Goal: Check status: Check status

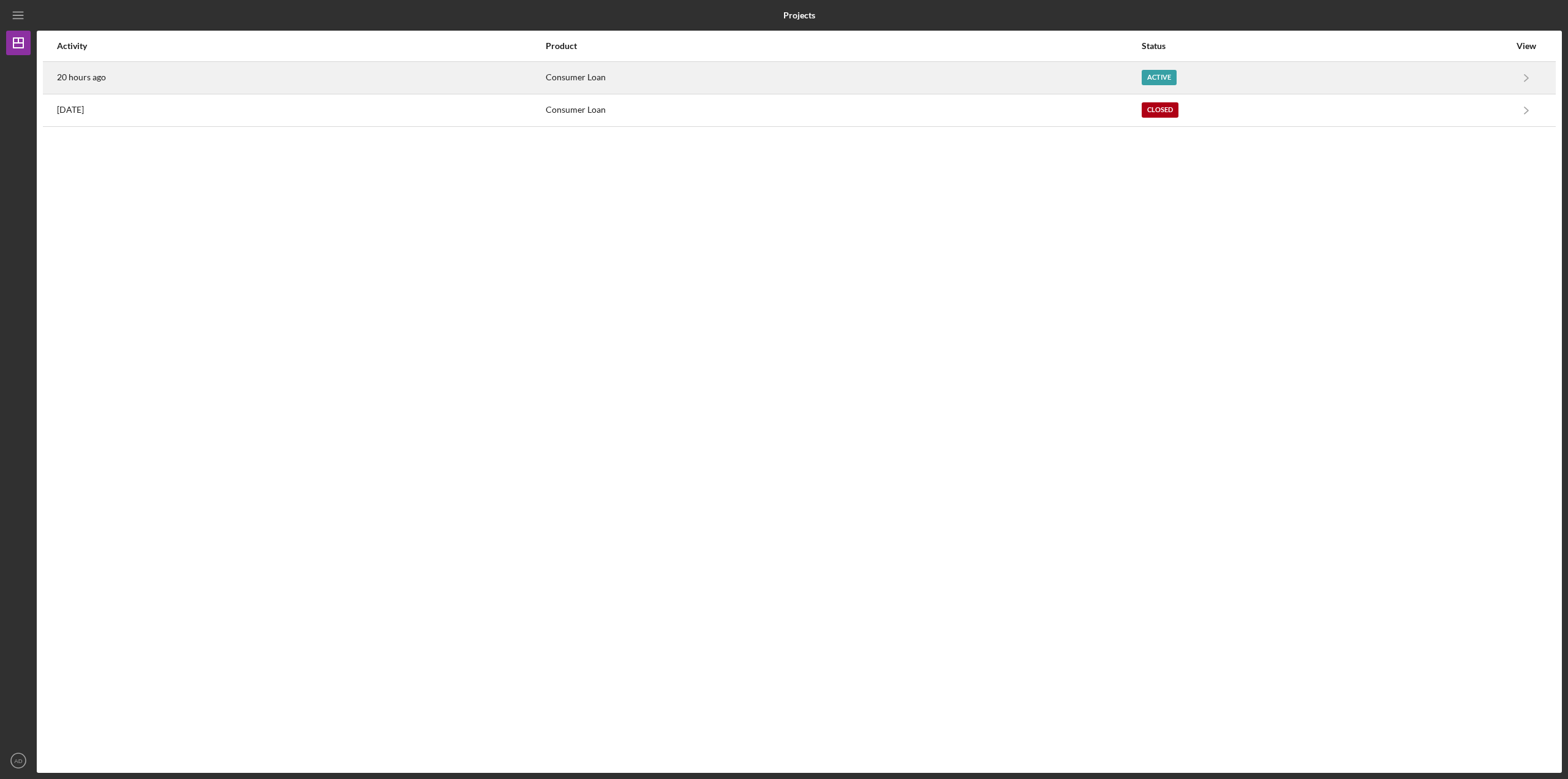
click at [205, 81] on div "20 hours ago" at bounding box center [301, 78] width 487 height 30
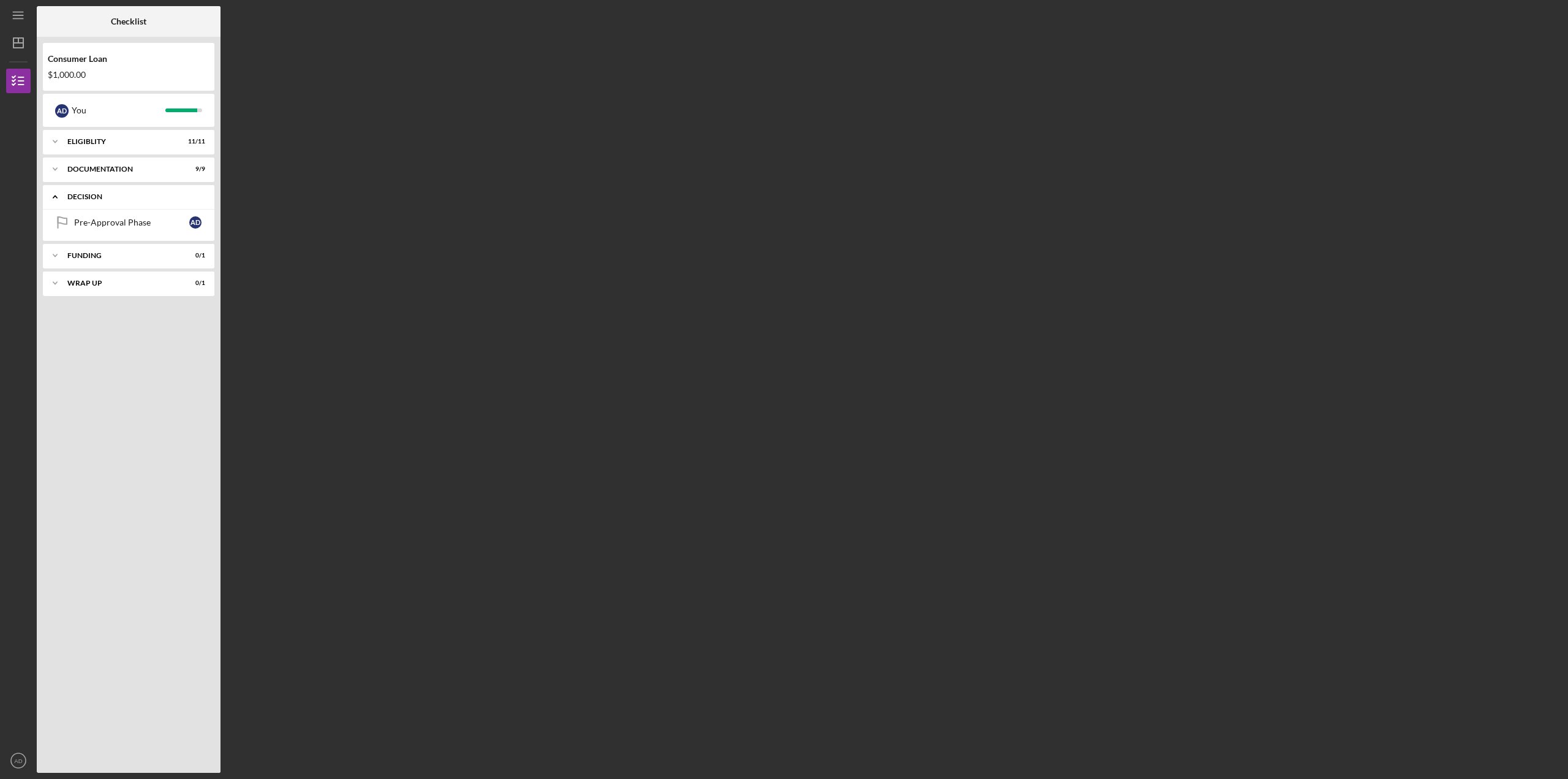
click at [53, 196] on icon "Icon/Expander" at bounding box center [55, 196] width 25 height 25
click at [51, 195] on icon "Icon/Expander" at bounding box center [55, 196] width 25 height 25
click at [60, 256] on icon "Icon/Expander" at bounding box center [55, 255] width 25 height 25
click at [54, 256] on polyline at bounding box center [55, 256] width 4 height 3
click at [56, 167] on icon "Icon/Expander" at bounding box center [55, 169] width 25 height 25
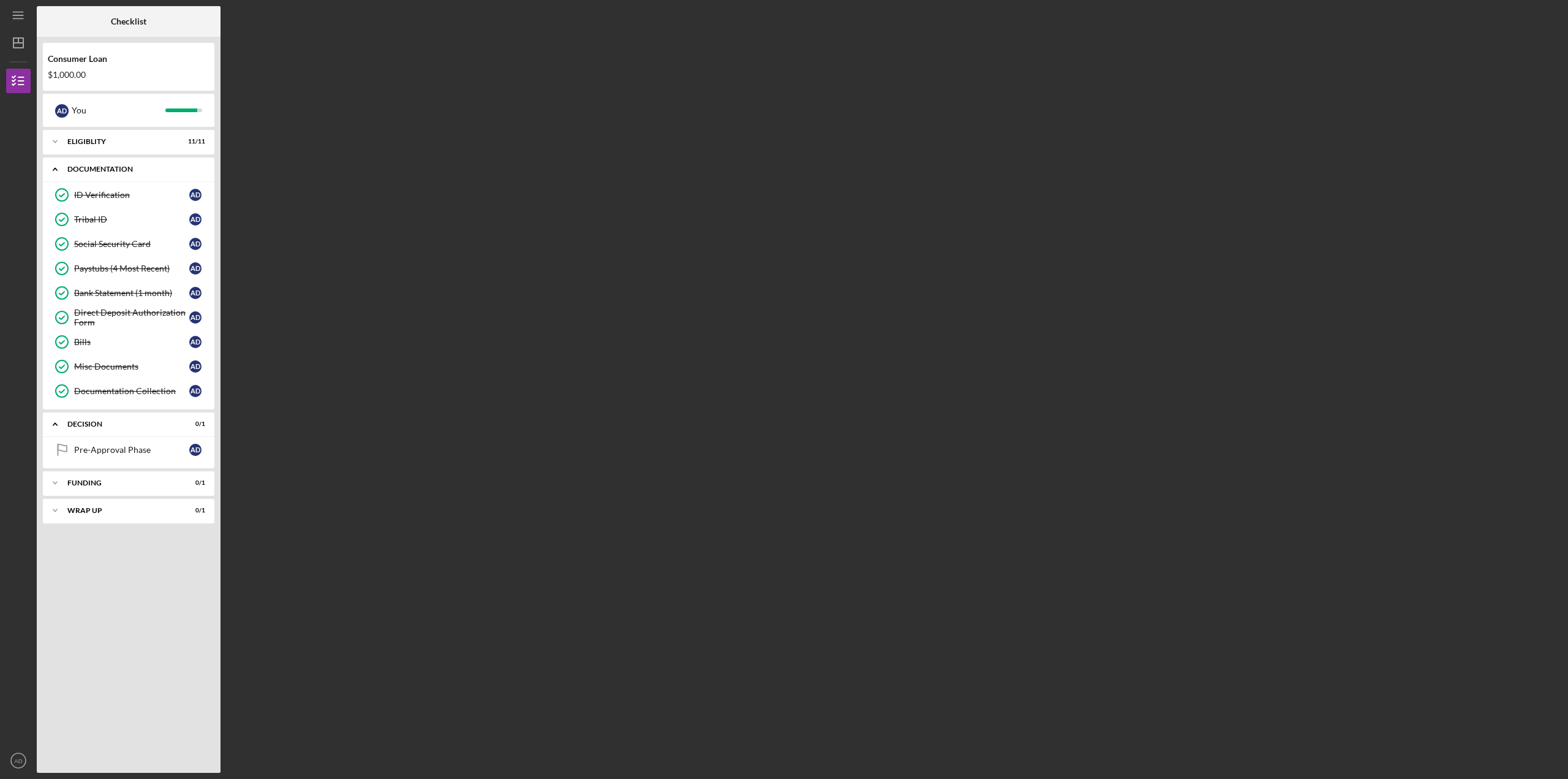
click at [53, 174] on icon "Icon/Expander" at bounding box center [55, 169] width 25 height 25
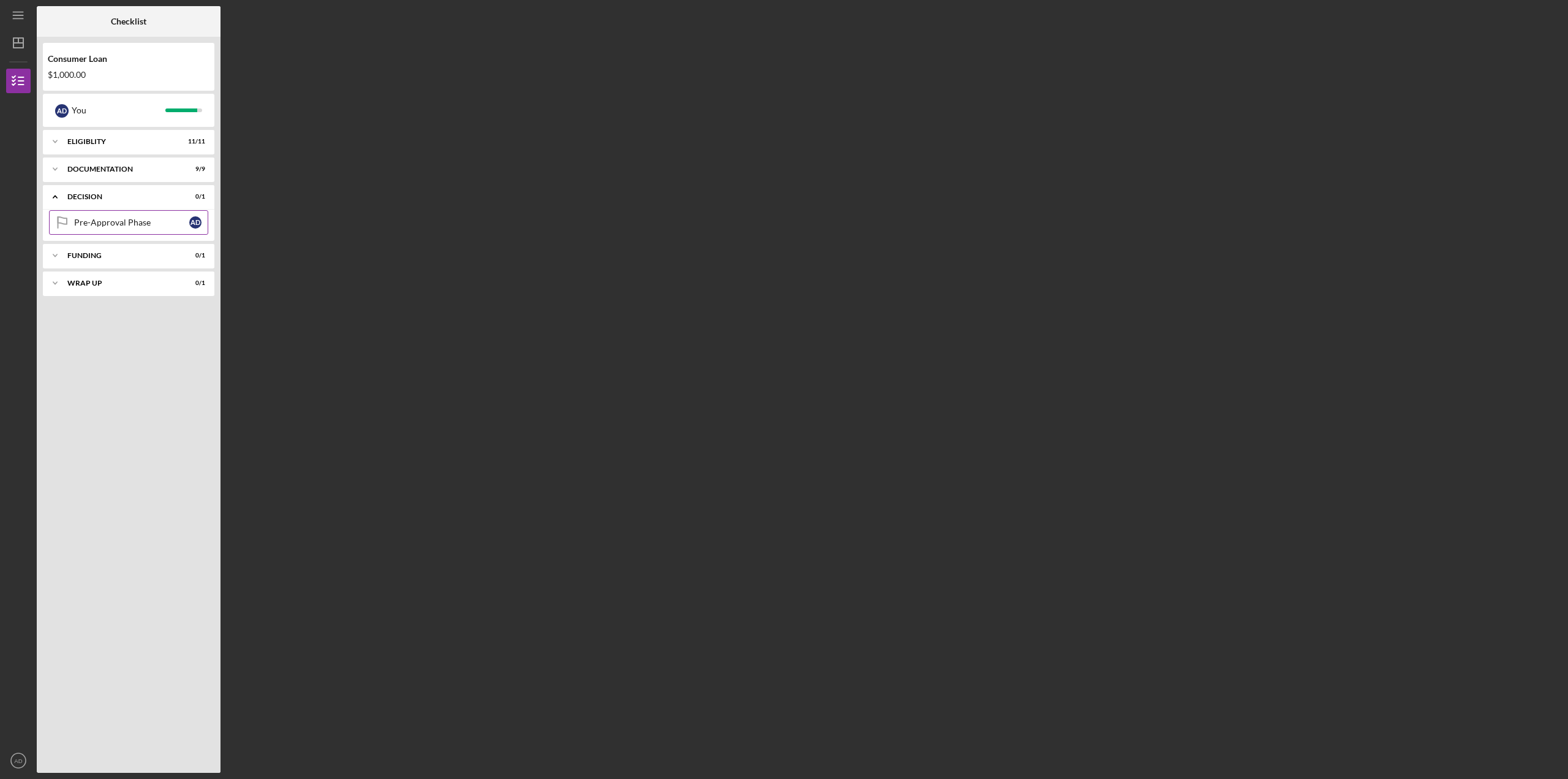
click at [137, 229] on link "Pre-Approval Phase Pre-Approval Phase A D" at bounding box center [129, 222] width 160 height 25
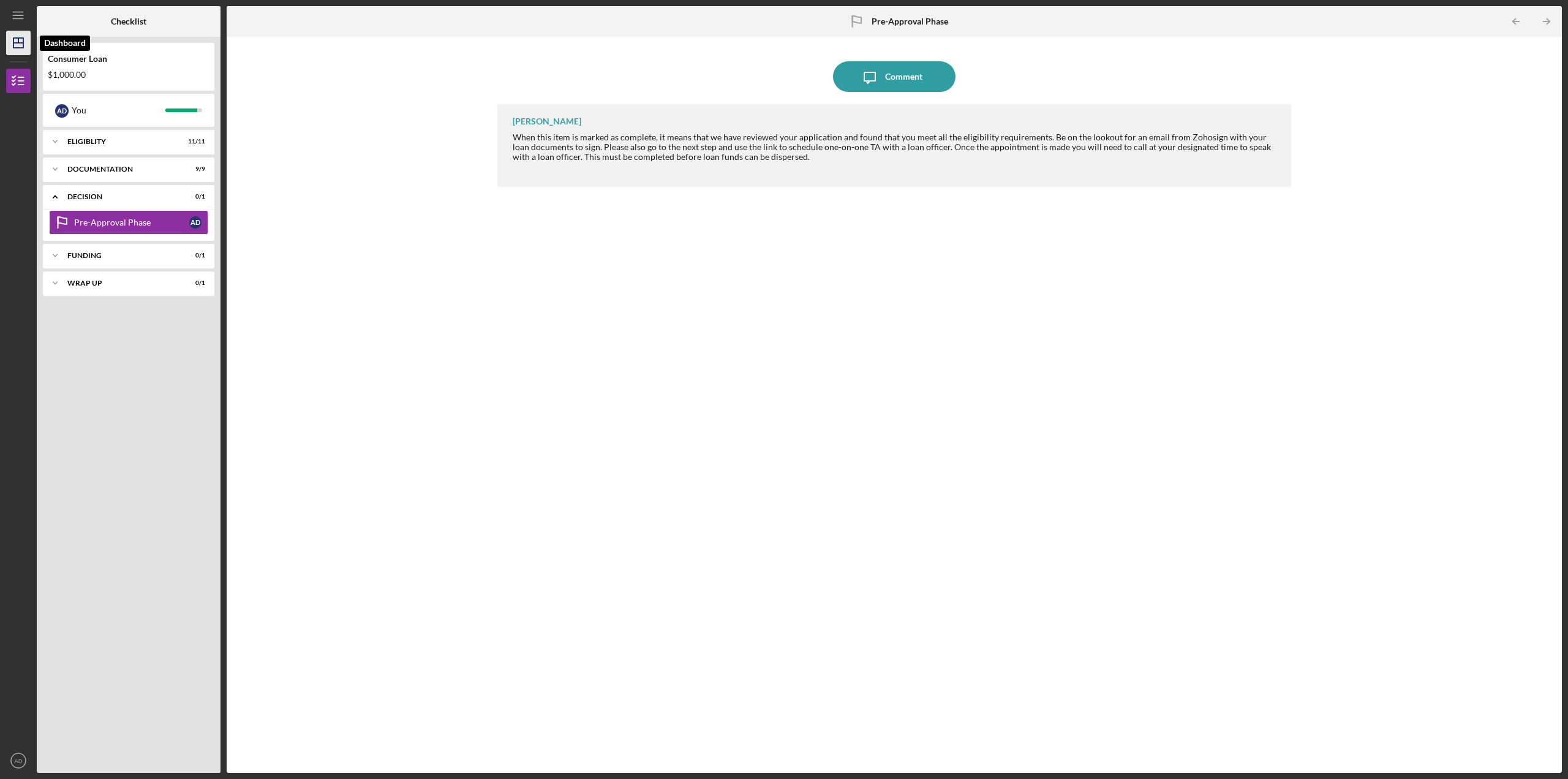
click at [20, 40] on icon "Icon/Dashboard" at bounding box center [18, 43] width 30 height 30
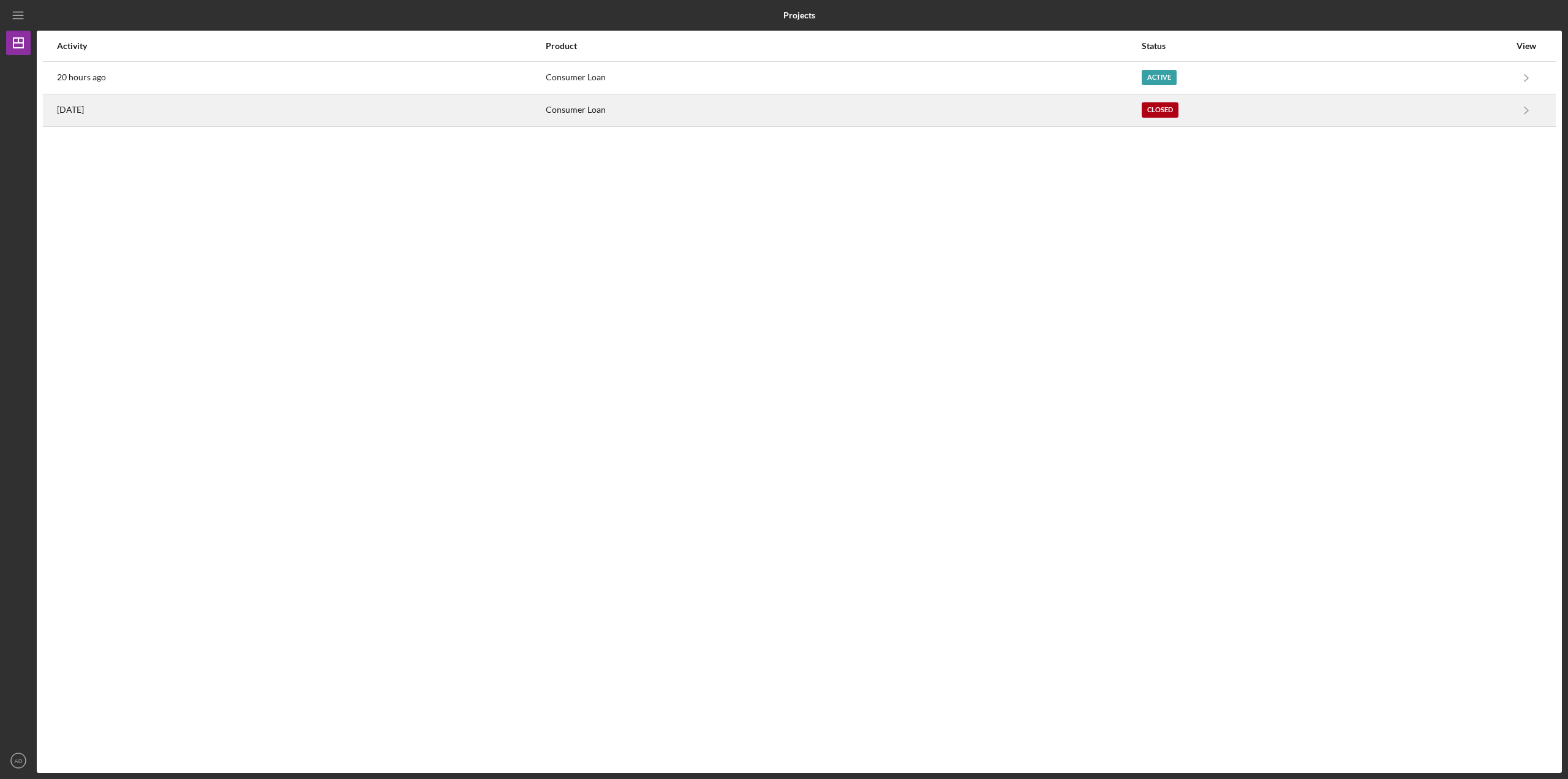
click at [167, 110] on div "[DATE]" at bounding box center [301, 110] width 487 height 30
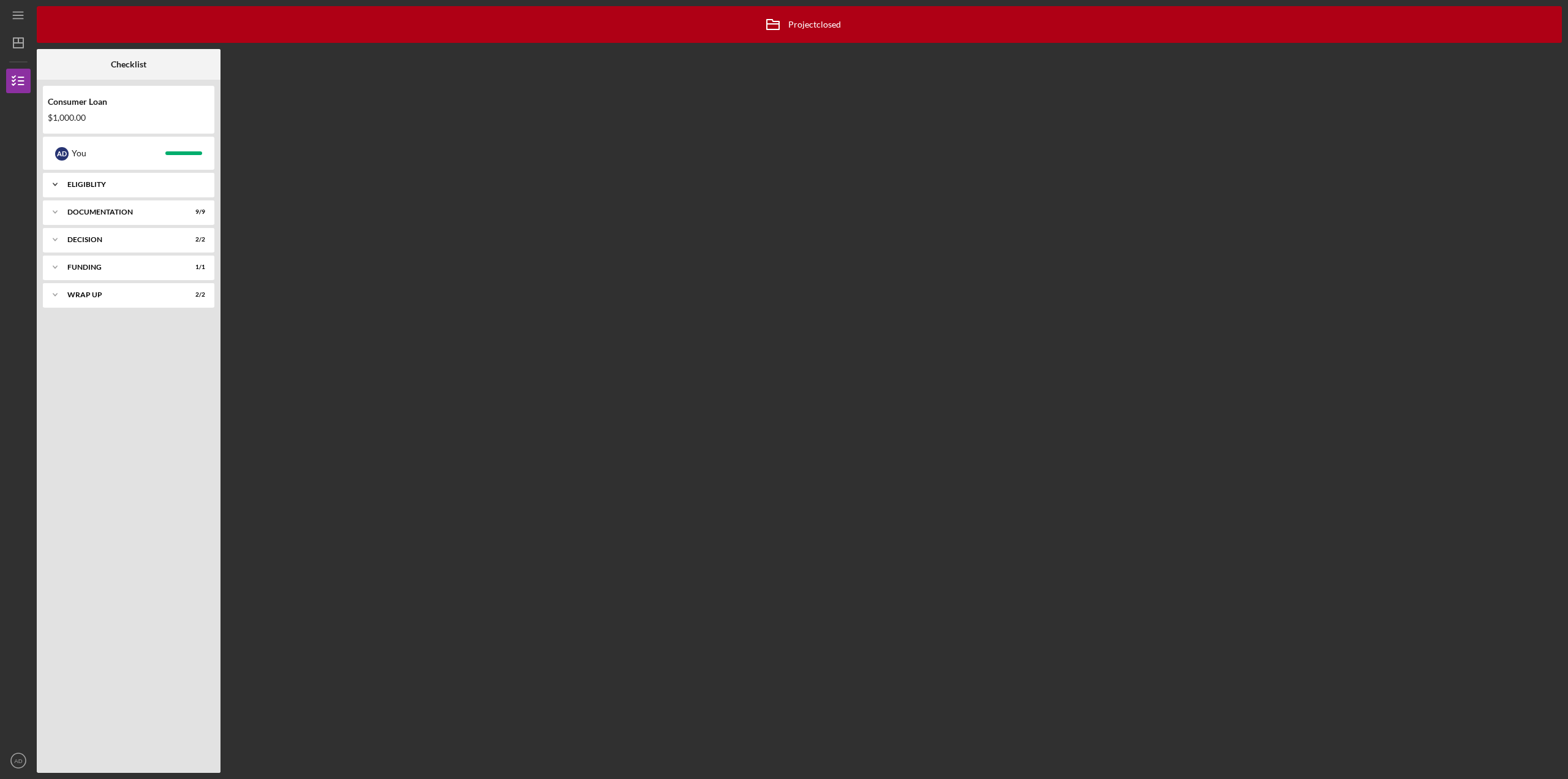
click at [103, 179] on div "Icon/Expander Eligiblity 9 / 9" at bounding box center [129, 184] width 172 height 25
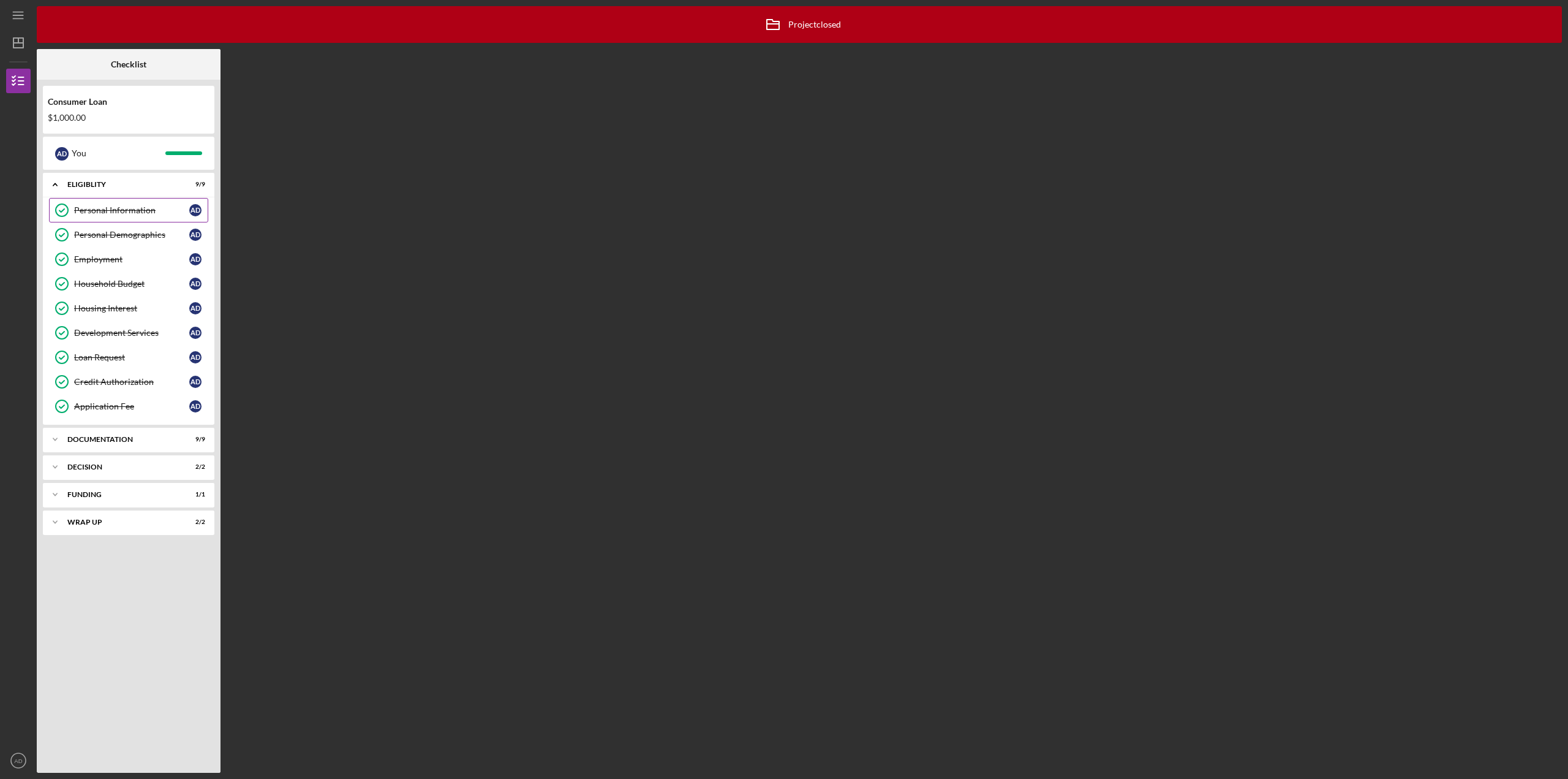
click at [102, 213] on div "Personal Information" at bounding box center [132, 210] width 115 height 10
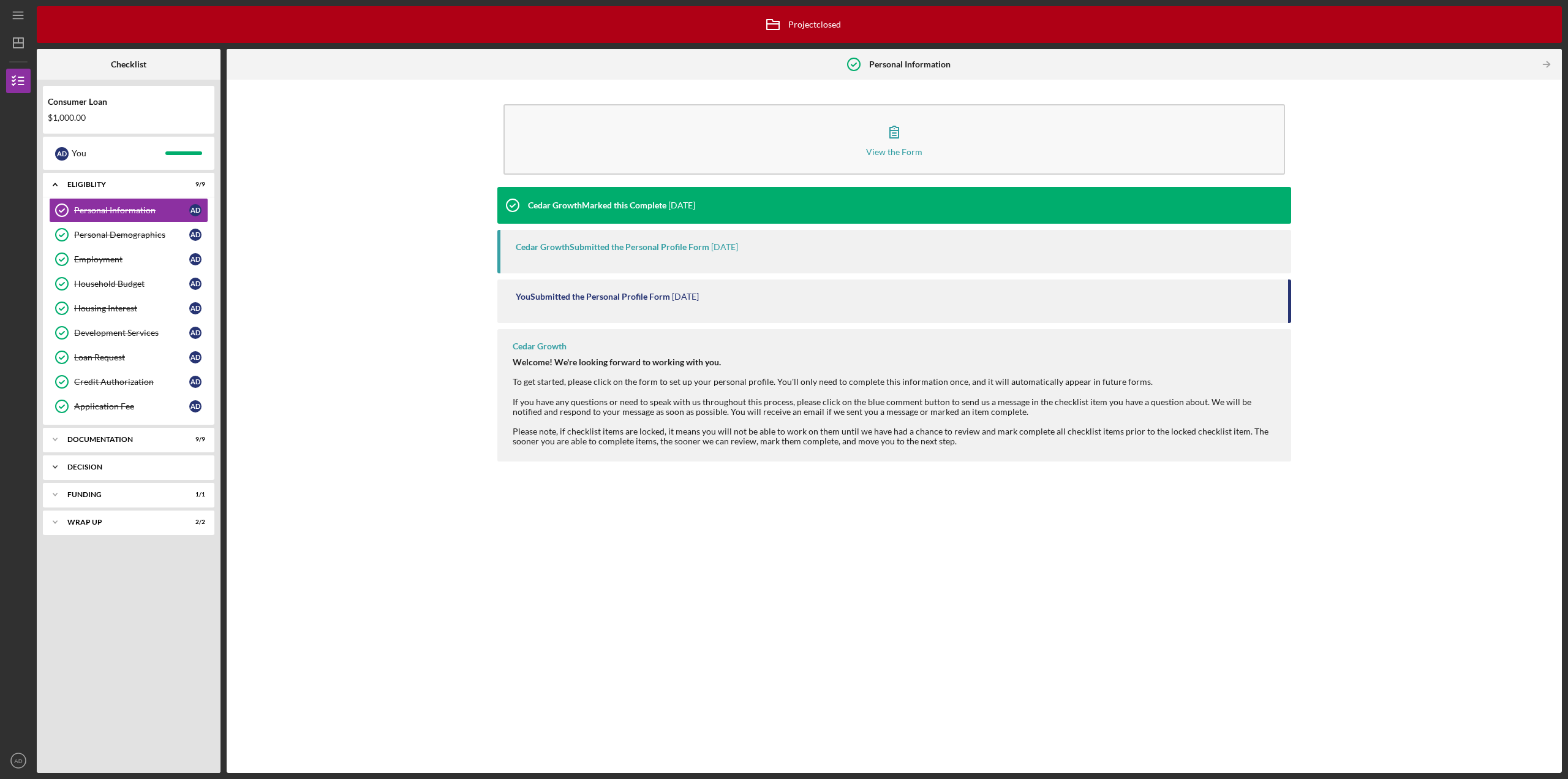
click at [56, 468] on icon "Icon/Expander" at bounding box center [55, 467] width 25 height 25
click at [118, 493] on div "Pre-Approval Phase" at bounding box center [132, 492] width 115 height 10
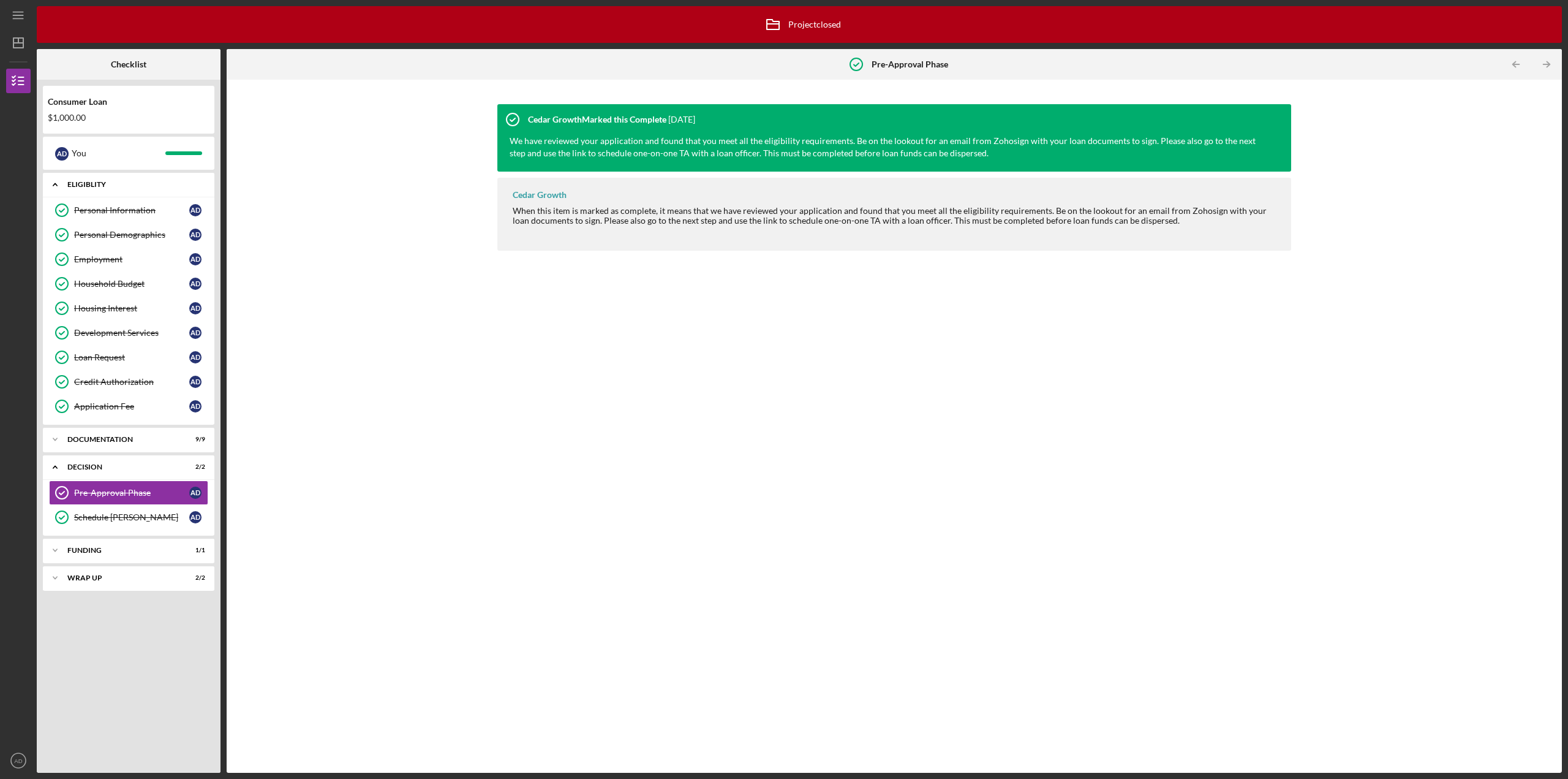
click at [50, 186] on icon "Icon/Expander" at bounding box center [55, 184] width 25 height 25
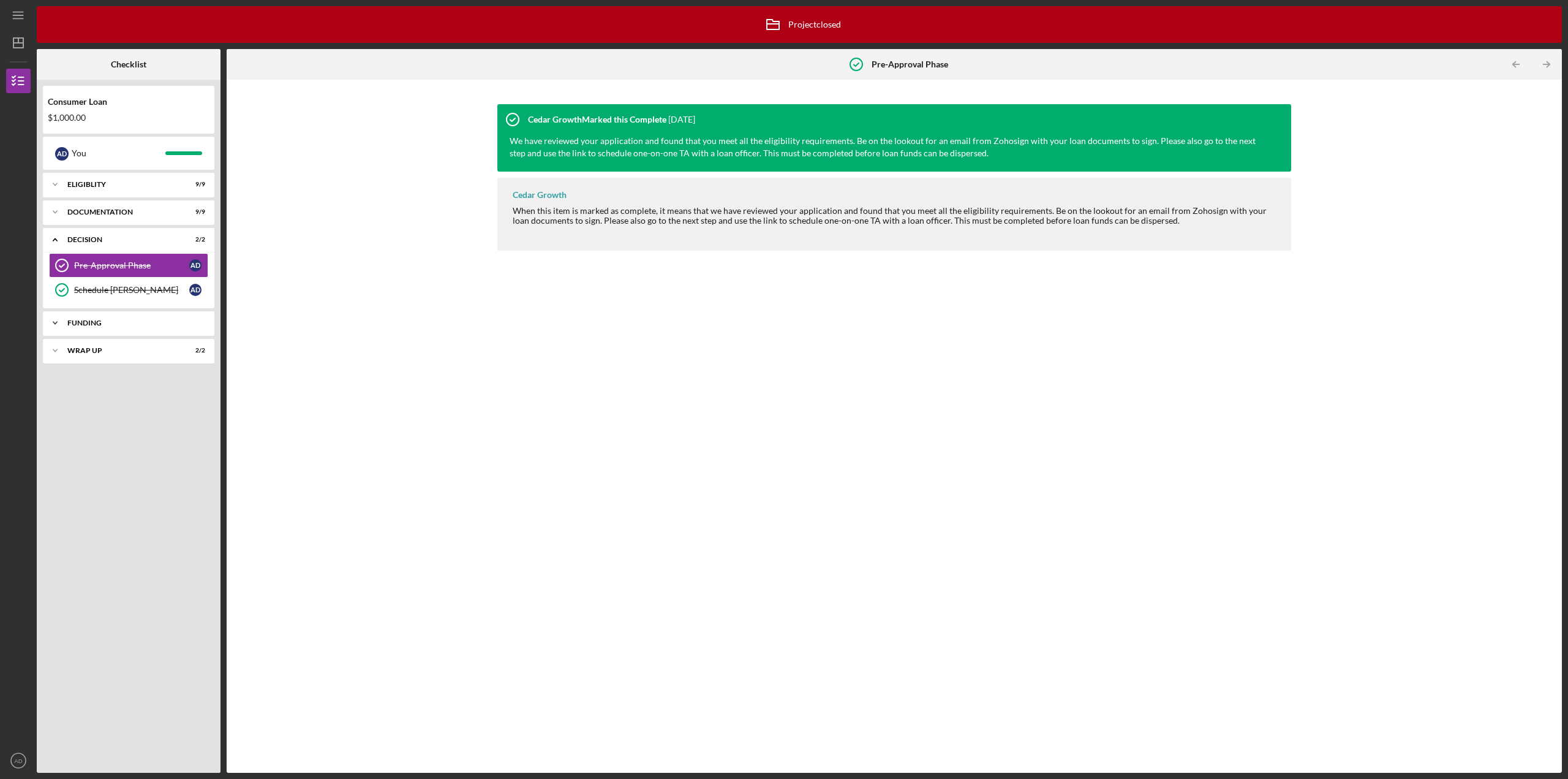
click at [55, 325] on icon "Icon/Expander" at bounding box center [55, 323] width 25 height 25
click at [101, 350] on div "Transfer Funds" at bounding box center [132, 348] width 115 height 10
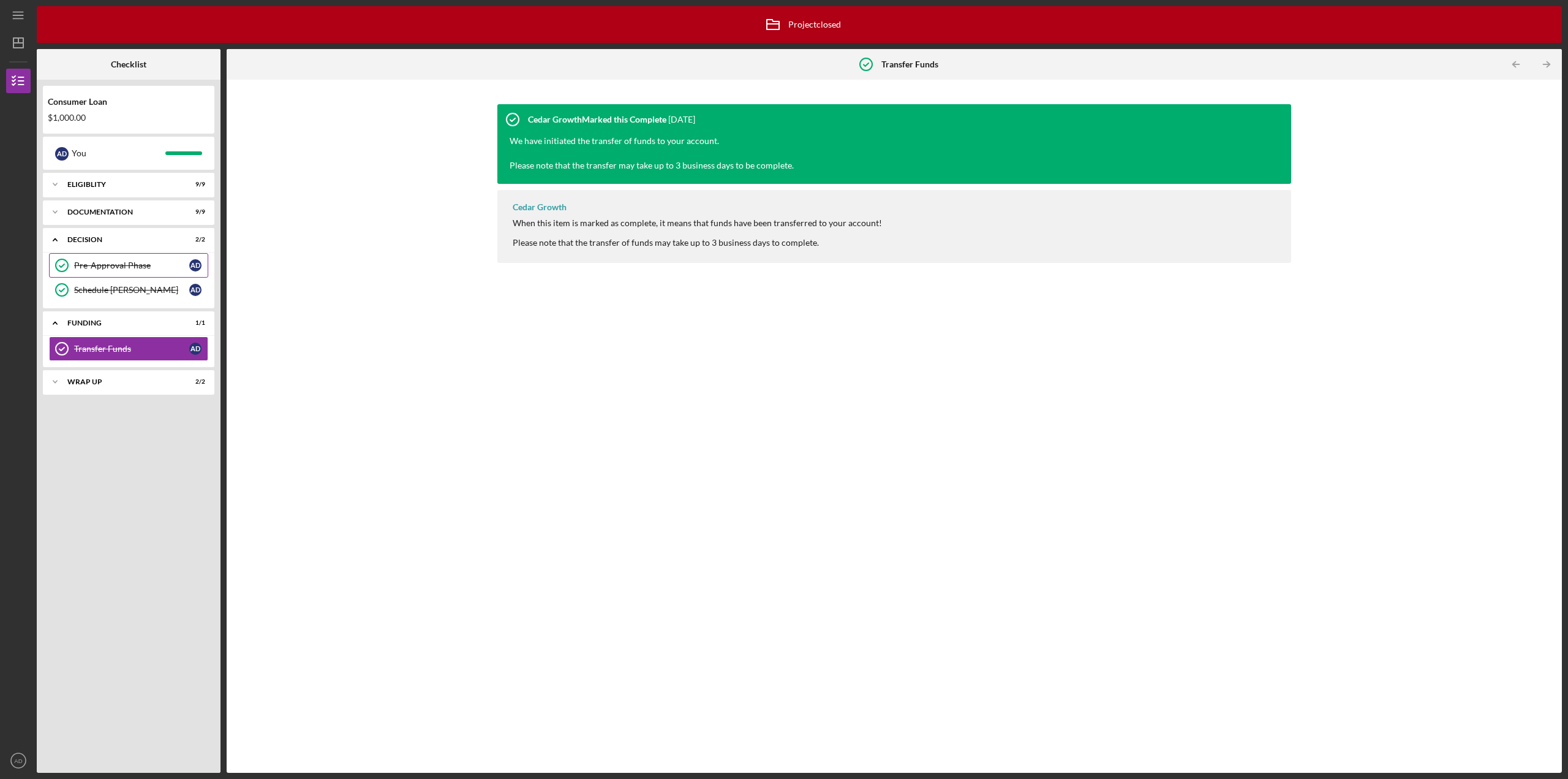
click at [131, 260] on div "Pre-Approval Phase" at bounding box center [132, 265] width 115 height 10
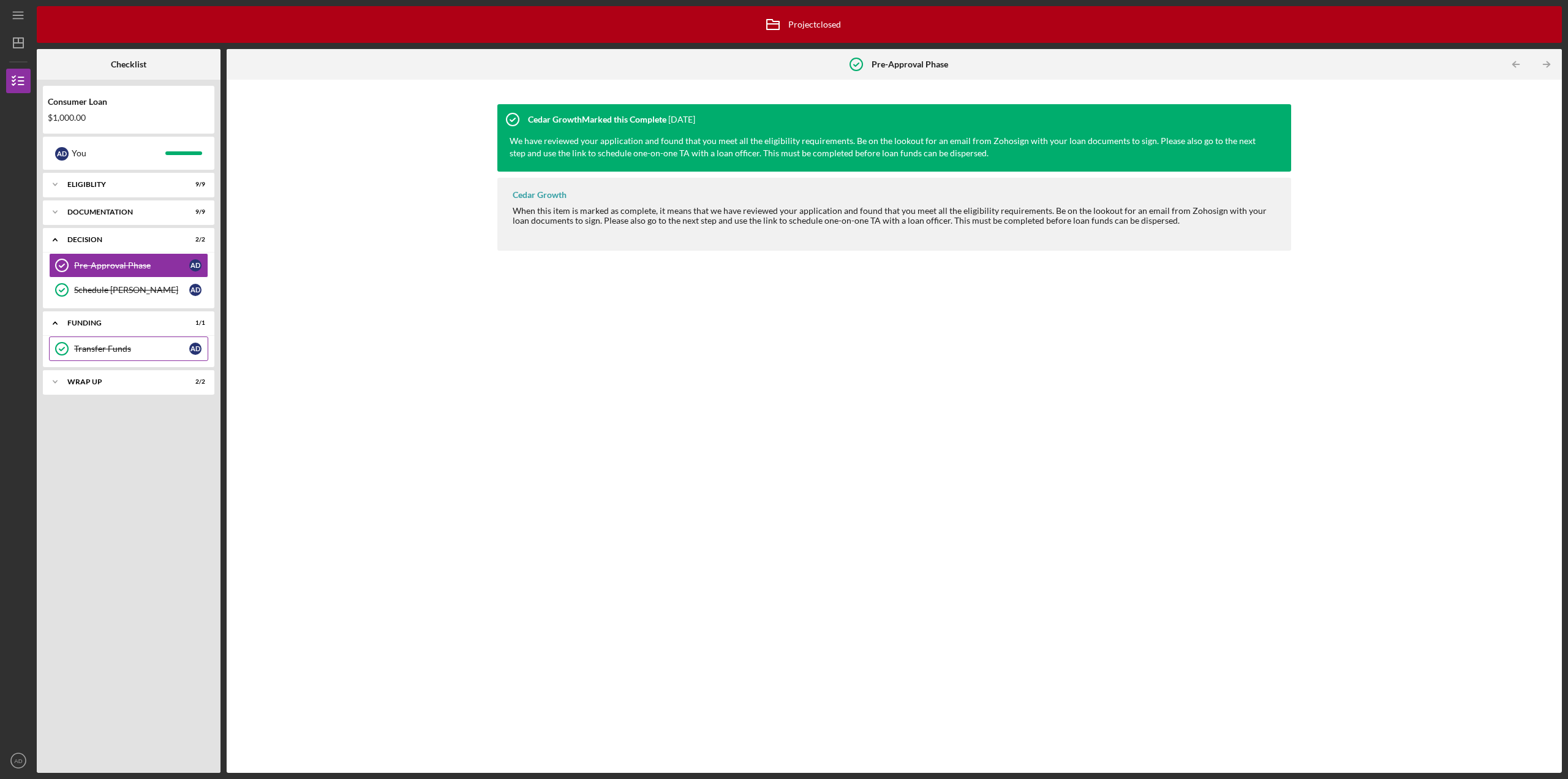
click at [83, 348] on div "Transfer Funds" at bounding box center [132, 348] width 115 height 10
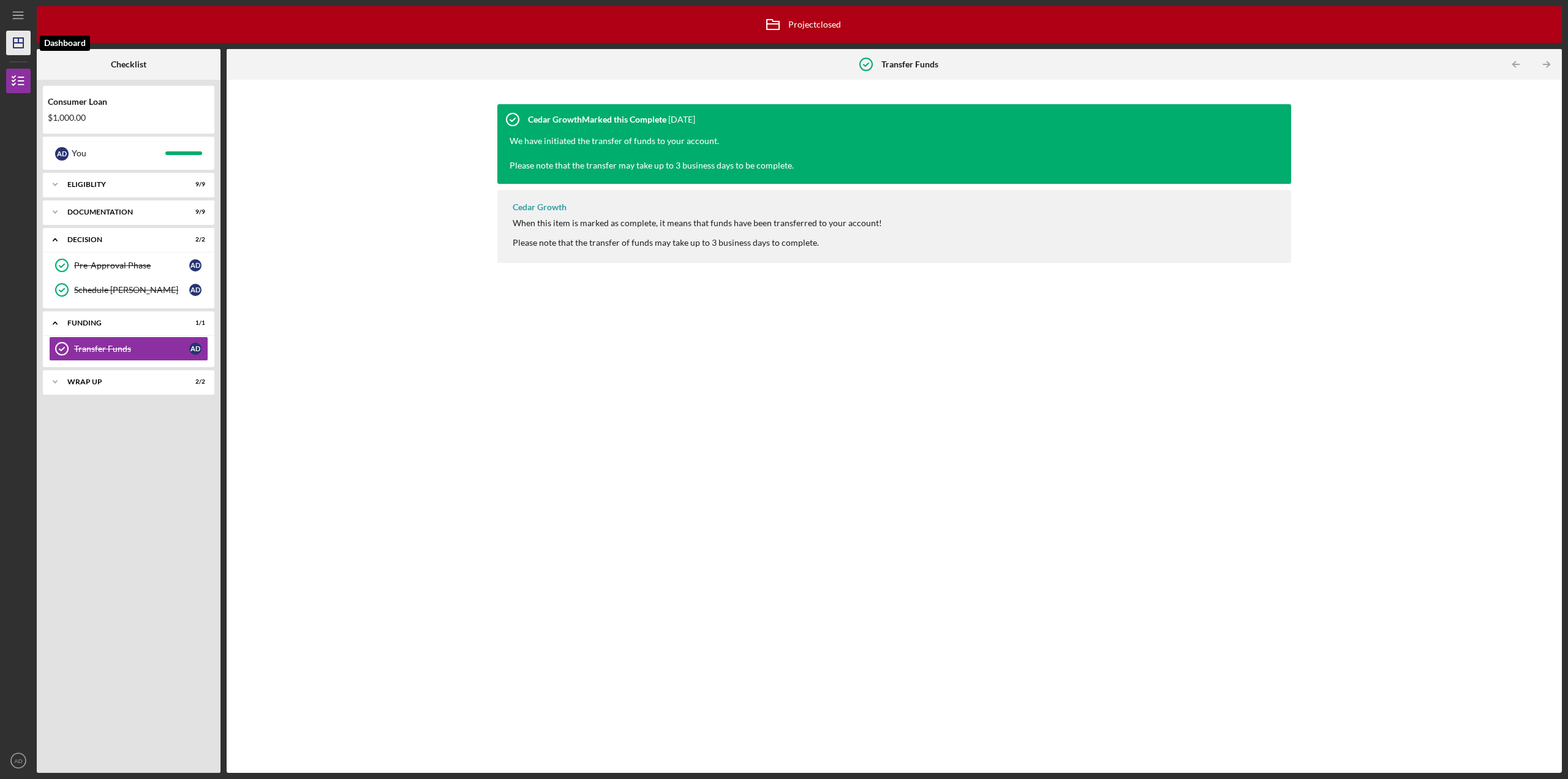
click at [22, 44] on icon "Icon/Dashboard" at bounding box center [18, 43] width 30 height 30
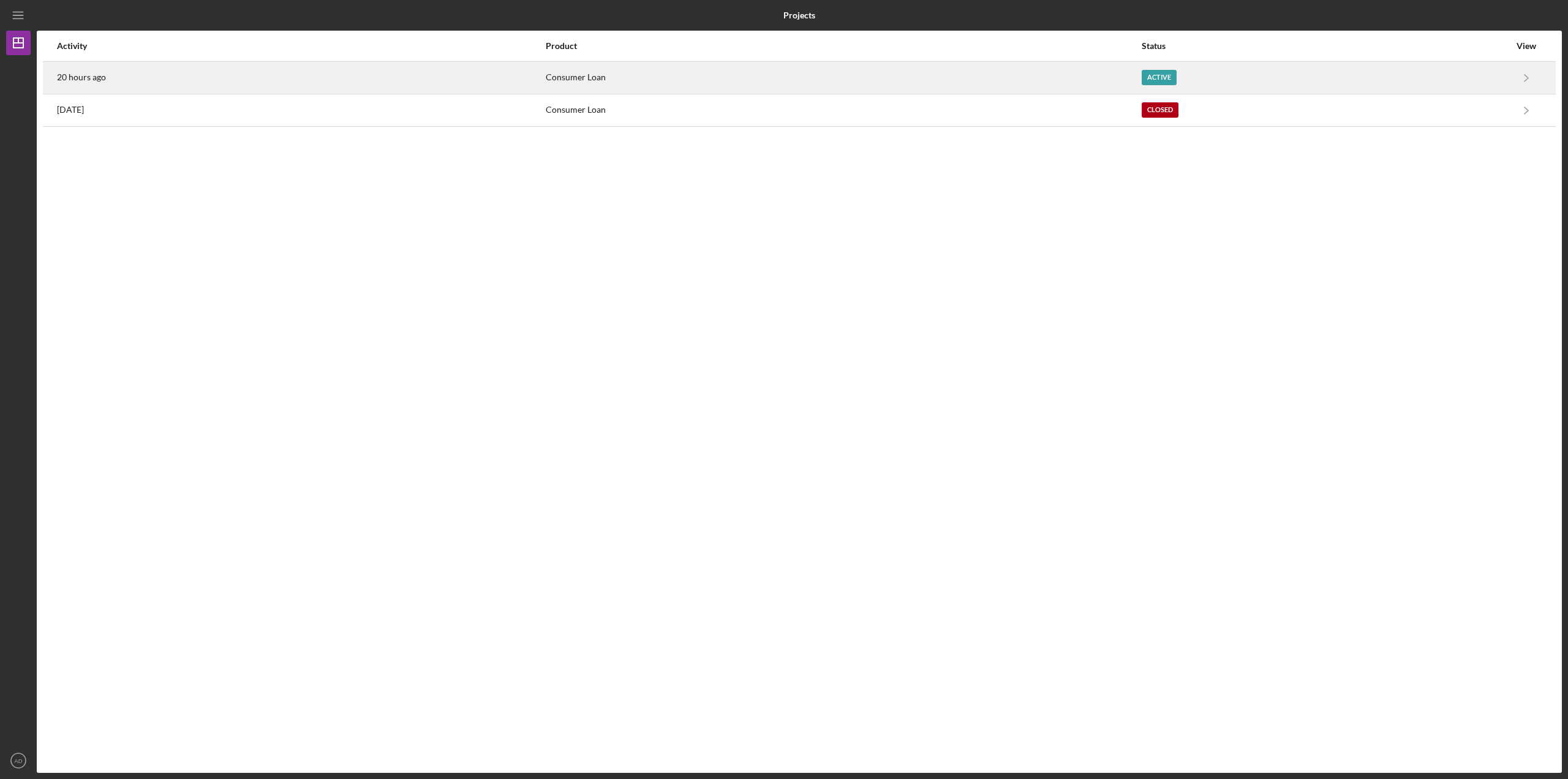
click at [336, 70] on div "20 hours ago" at bounding box center [301, 78] width 487 height 30
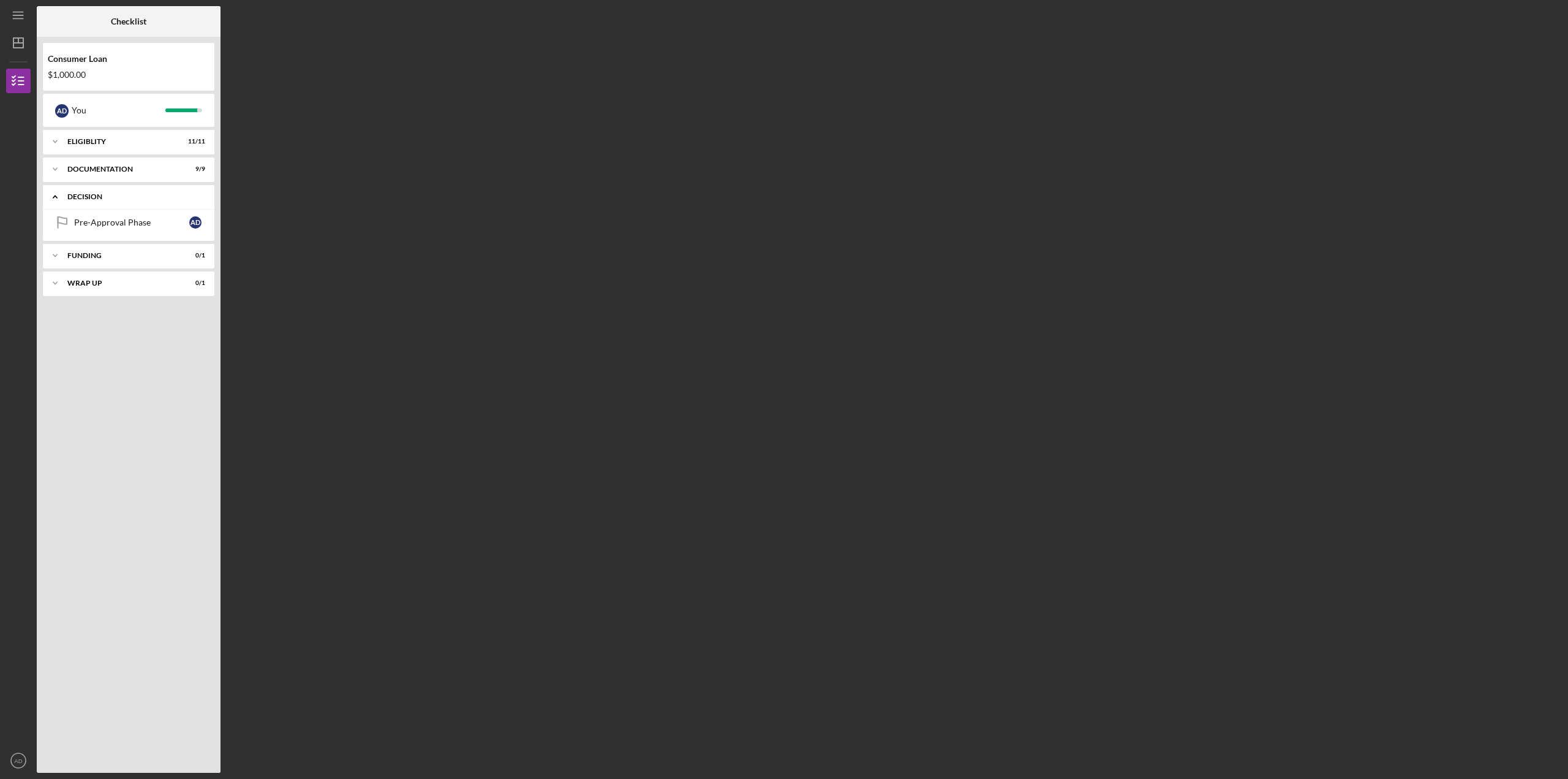
click at [50, 196] on icon "Icon/Expander" at bounding box center [55, 196] width 25 height 25
click at [54, 170] on icon "Icon/Expander" at bounding box center [55, 169] width 25 height 25
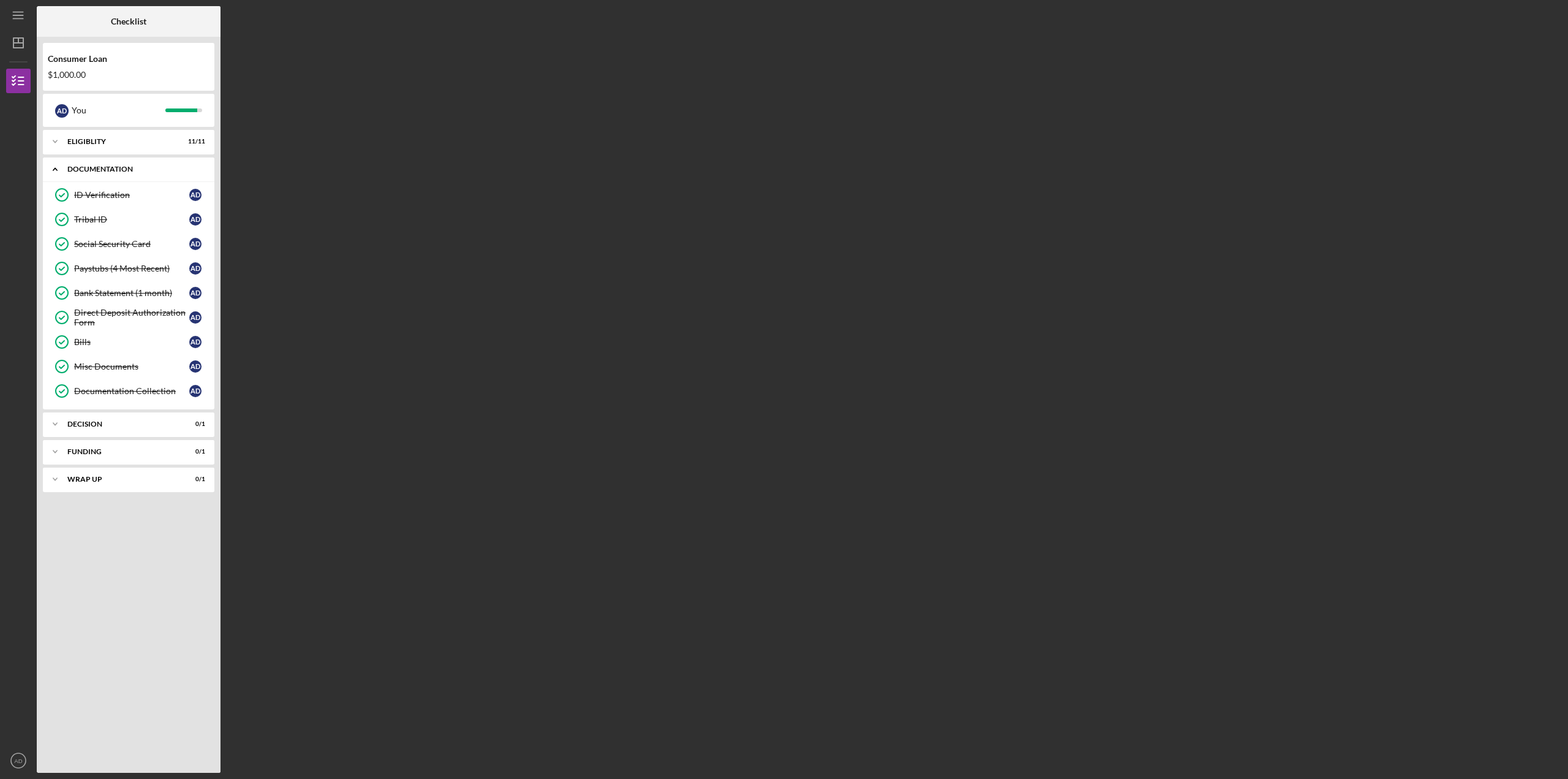
click at [54, 170] on polyline at bounding box center [55, 170] width 4 height 3
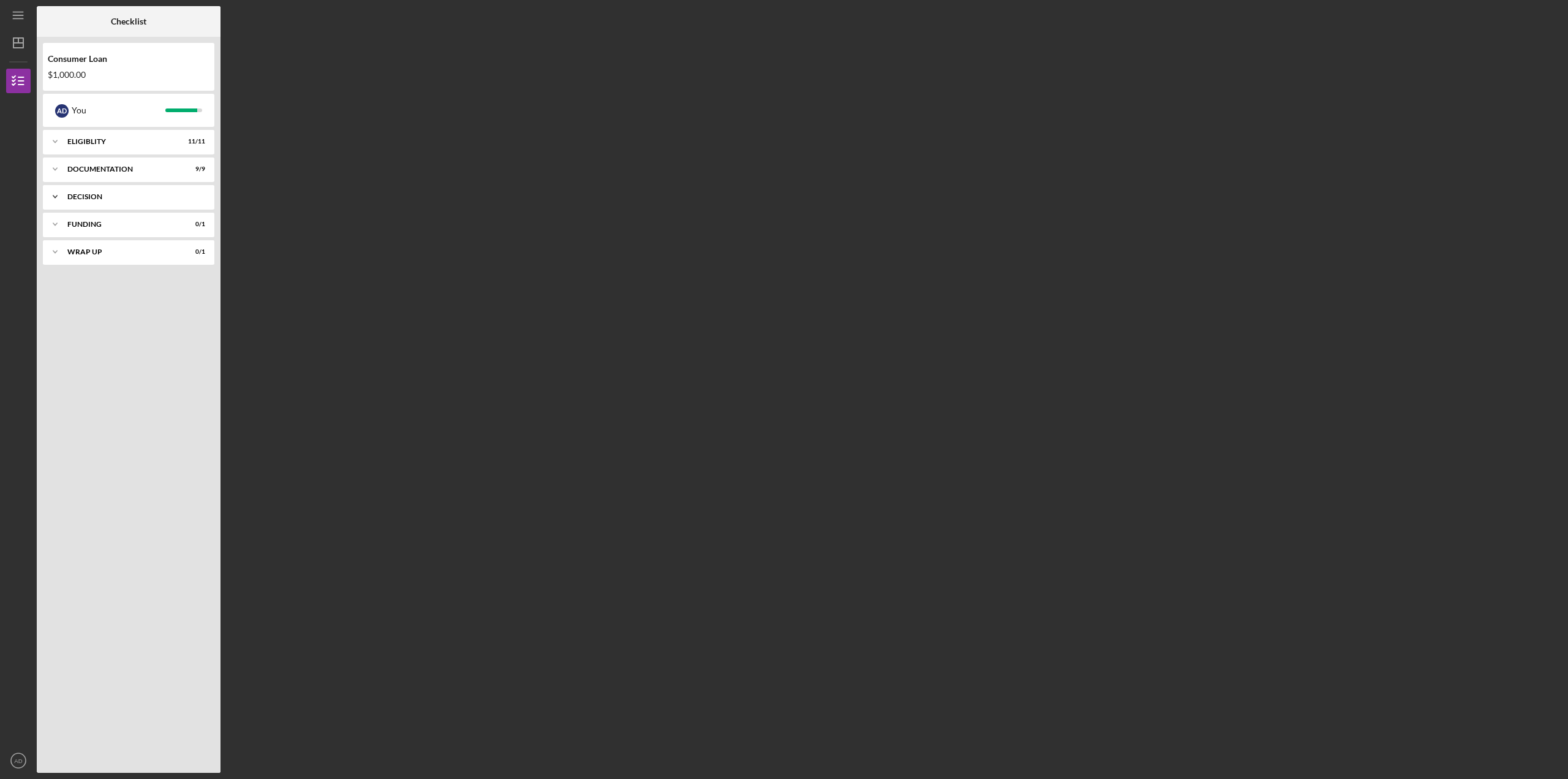
click at [50, 192] on icon "Icon/Expander" at bounding box center [55, 196] width 25 height 25
click at [54, 193] on icon "Icon/Expander" at bounding box center [55, 196] width 25 height 25
